Goal: Check status

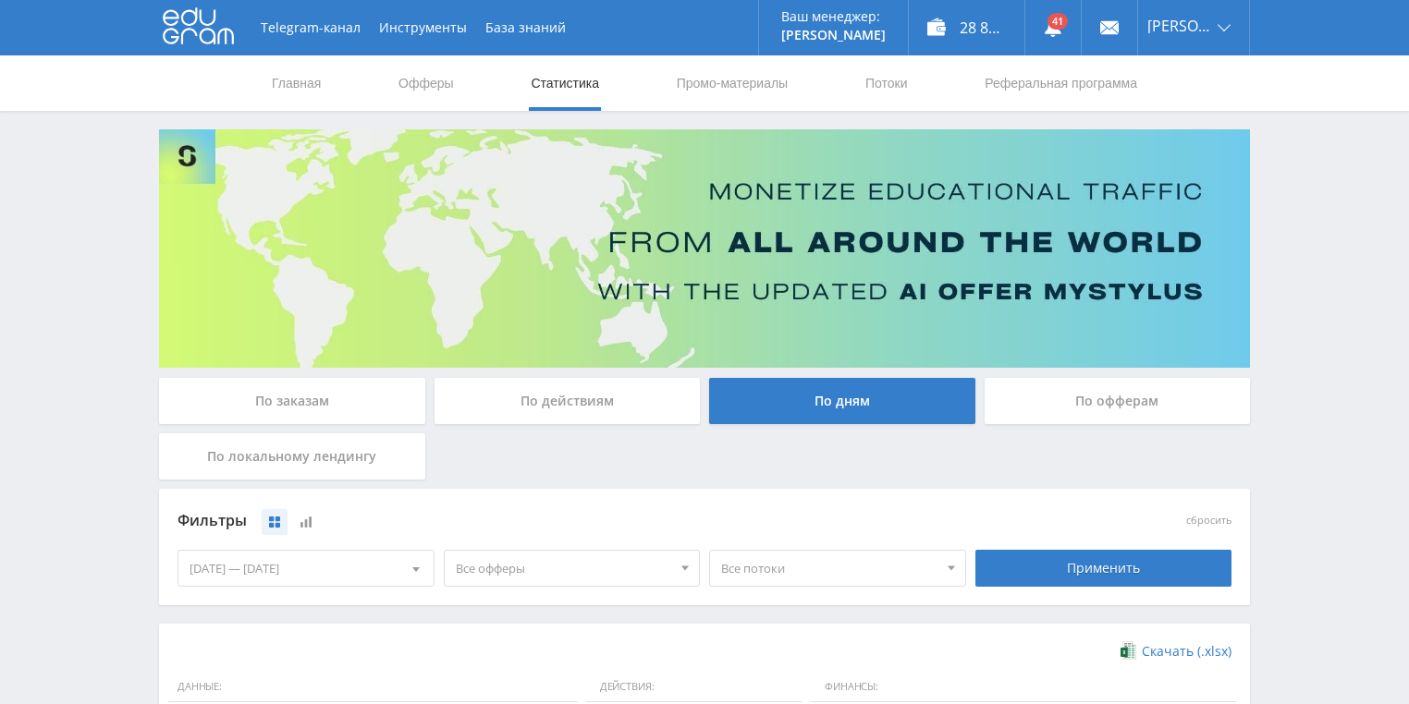
scroll to position [444, 0]
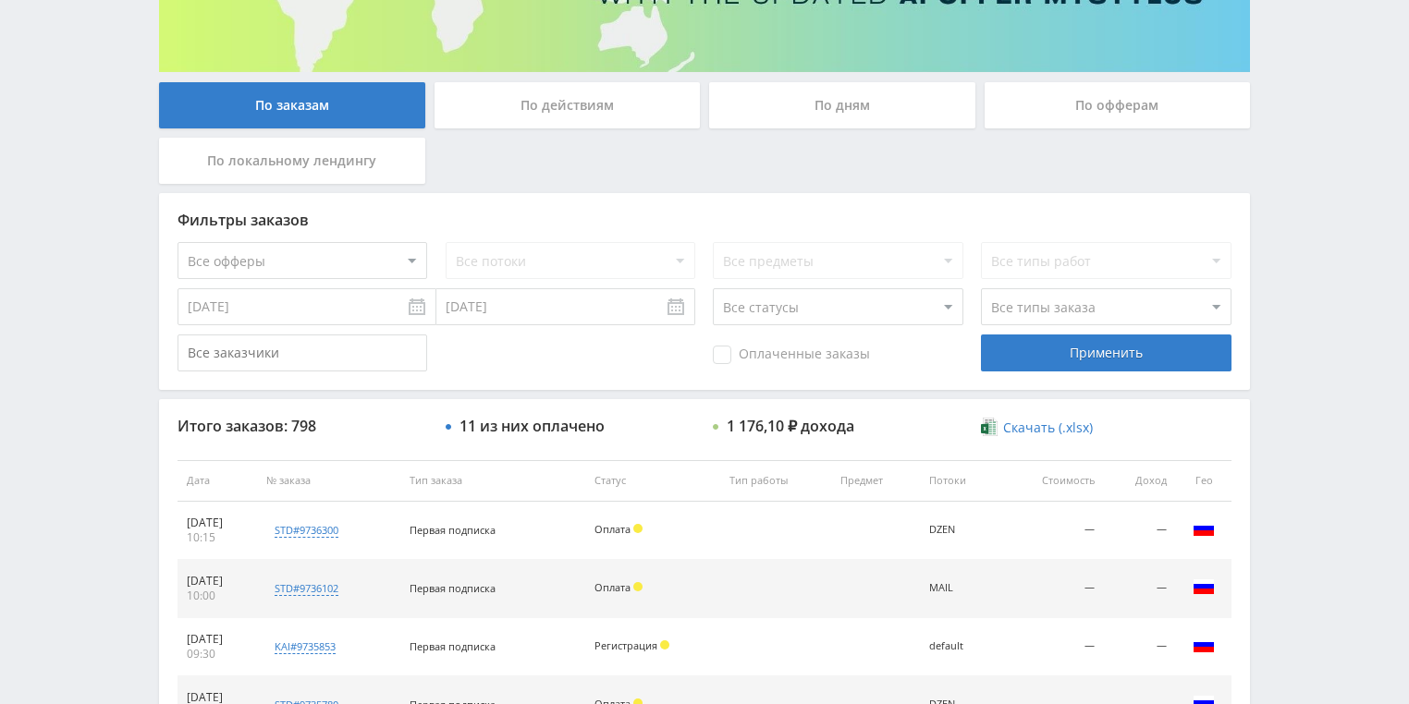
click at [572, 122] on div "По действиям" at bounding box center [567, 105] width 266 height 46
click at [0, 0] on input "По действиям" at bounding box center [0, 0] width 0 height 0
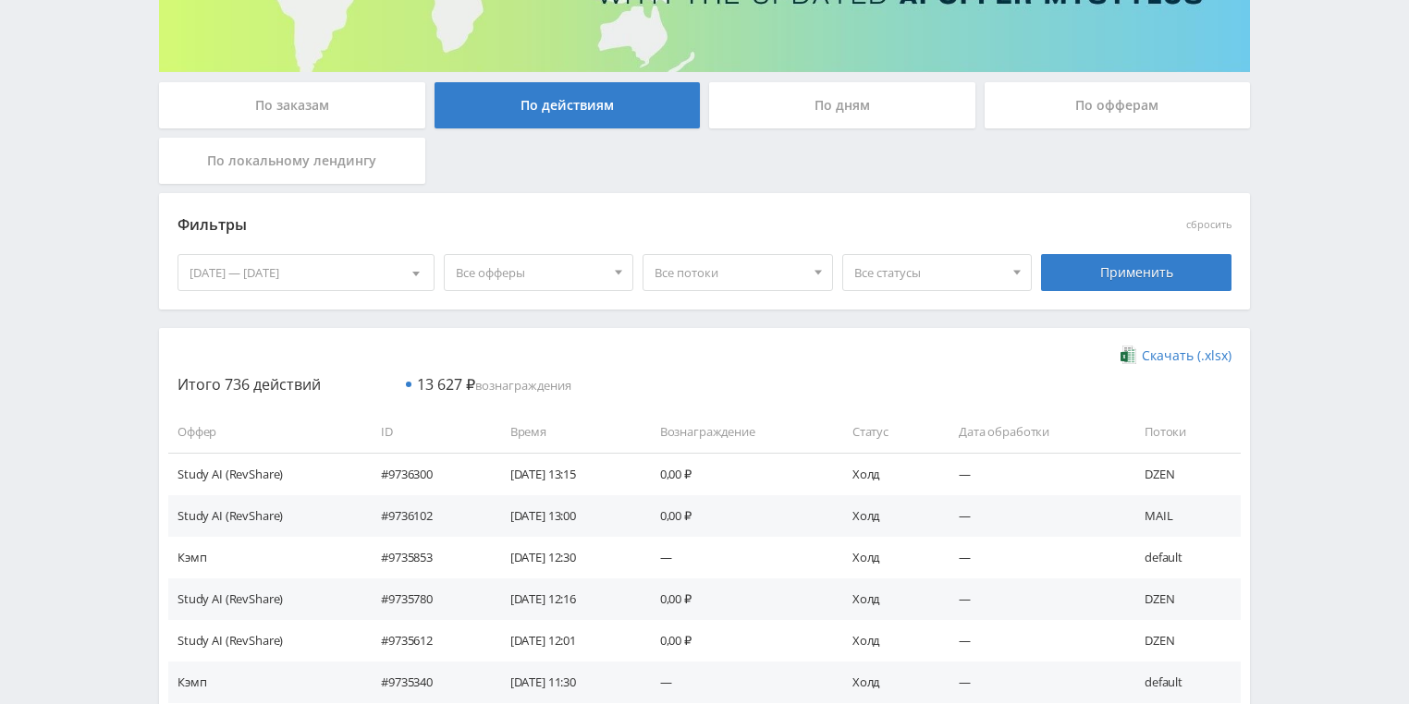
click at [812, 113] on div "По дням" at bounding box center [842, 105] width 266 height 46
click at [0, 0] on input "По дням" at bounding box center [0, 0] width 0 height 0
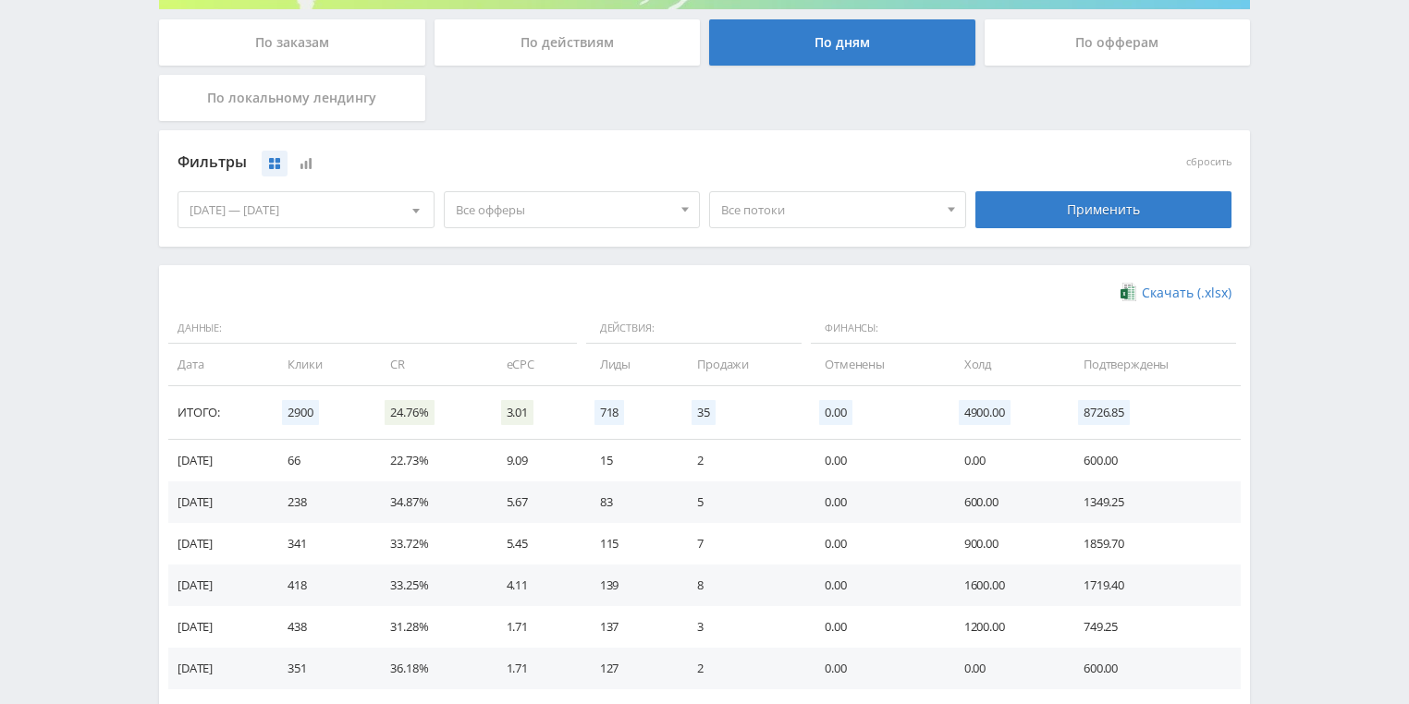
scroll to position [444, 0]
